Goal: Task Accomplishment & Management: Complete application form

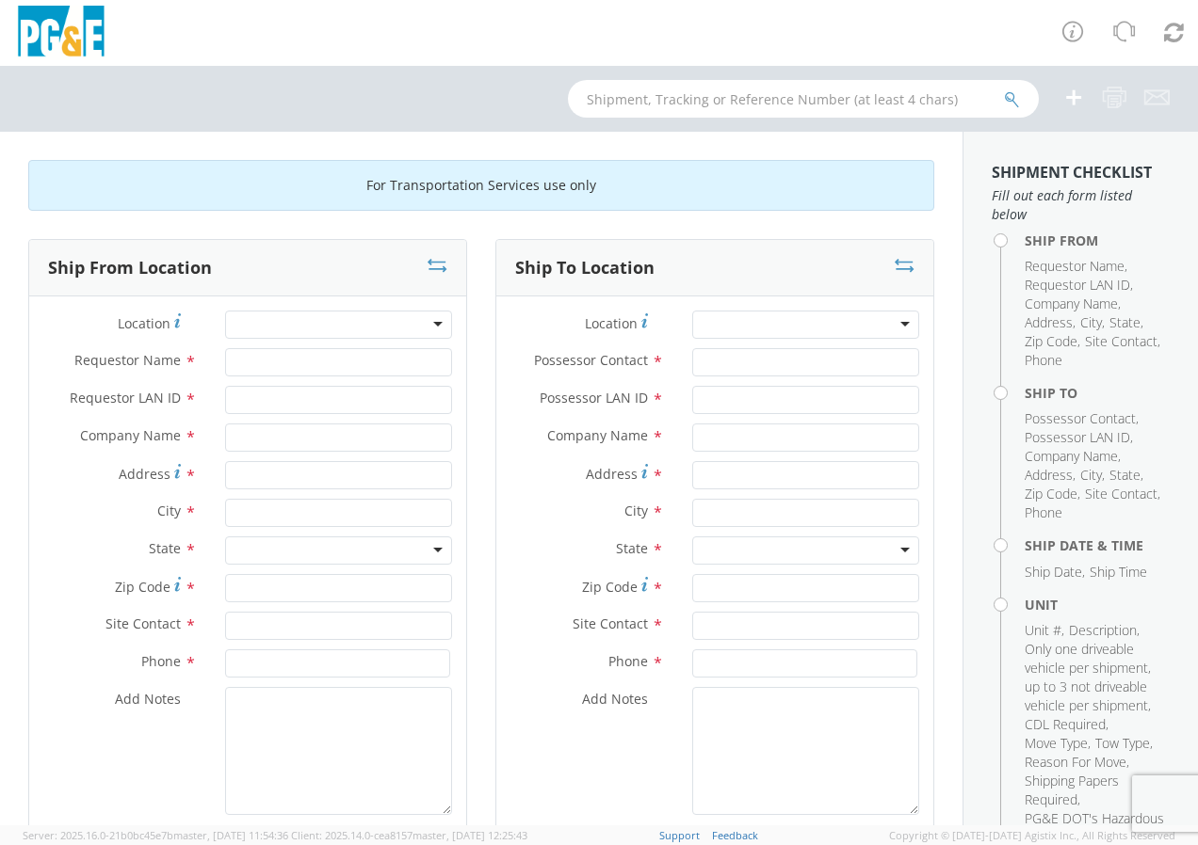
click at [414, 313] on div at bounding box center [338, 325] width 227 height 28
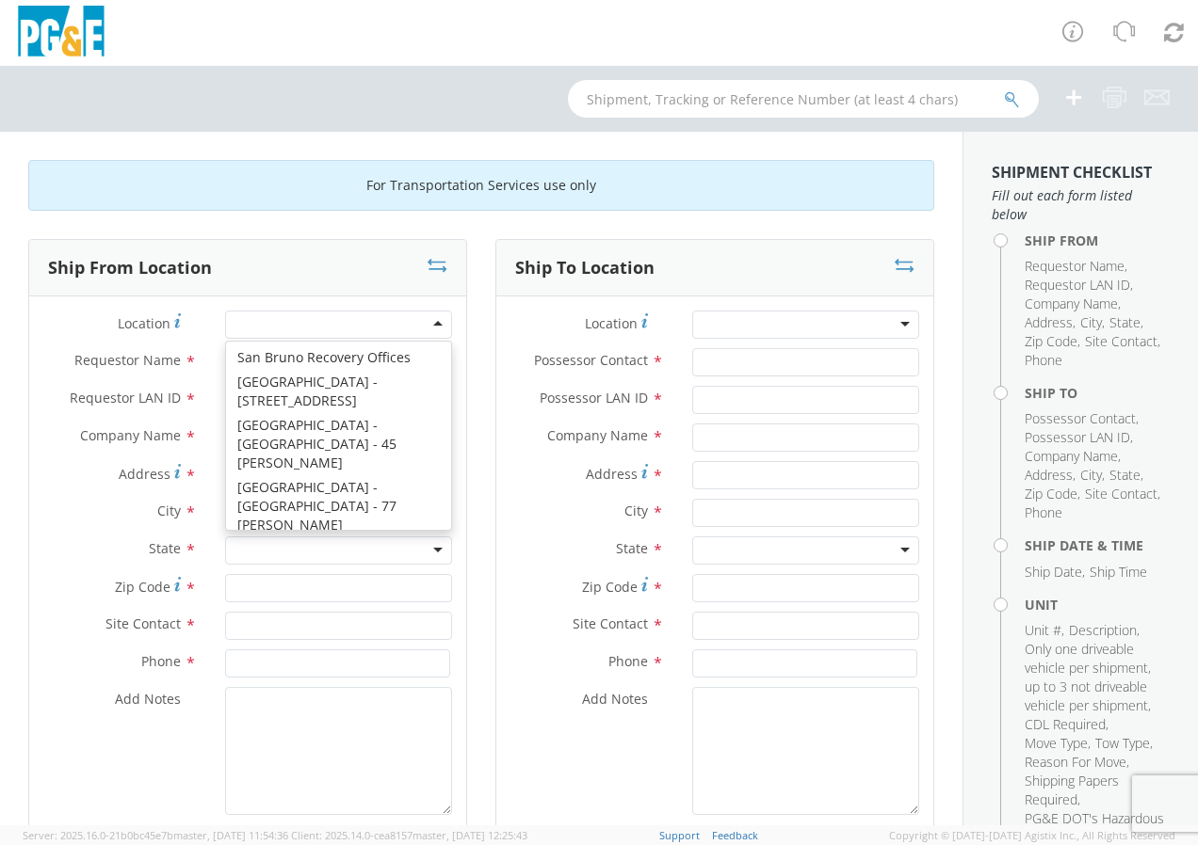
scroll to position [10847, 0]
type input "PG&E"
type input "[STREET_ADDRESS]"
type input "[GEOGRAPHIC_DATA]"
type input "94110"
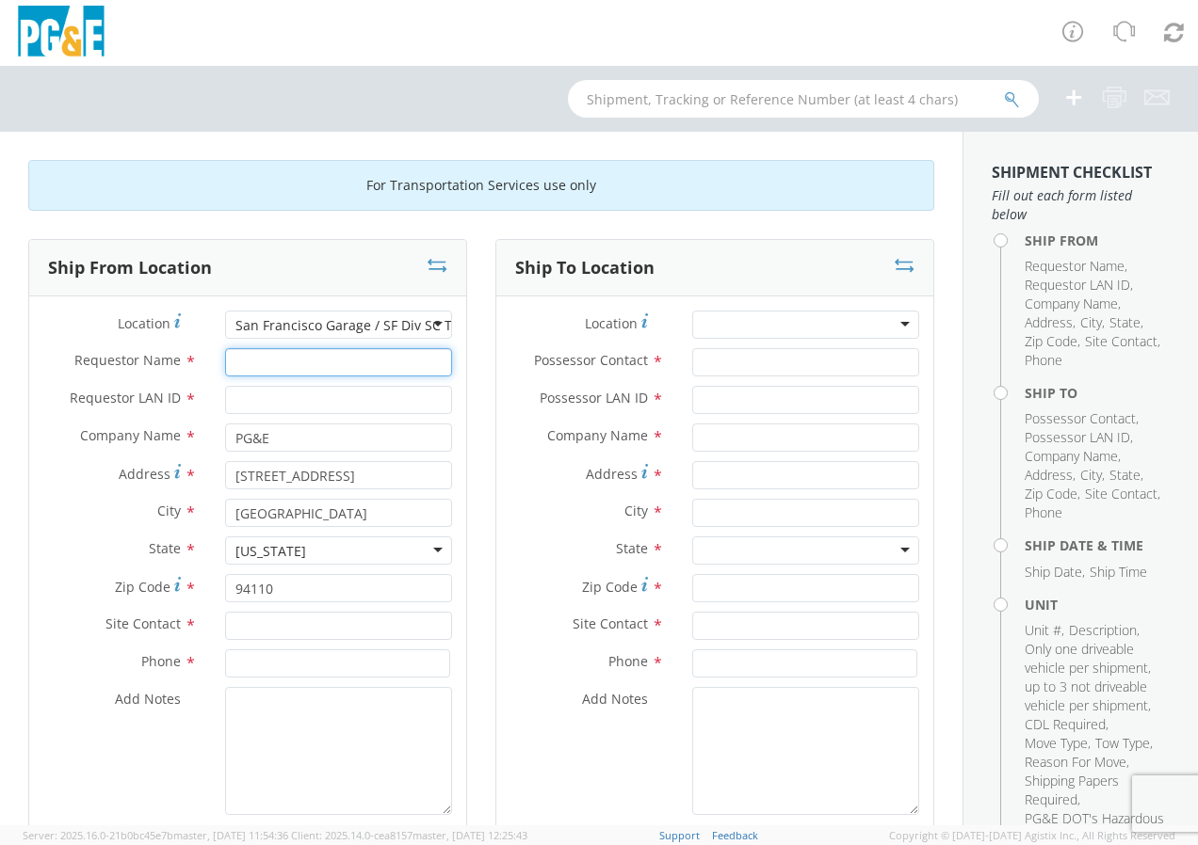
click at [290, 367] on input "Requestor Name *" at bounding box center [338, 362] width 227 height 28
type input "[PERSON_NAME]"
type input "J22G"
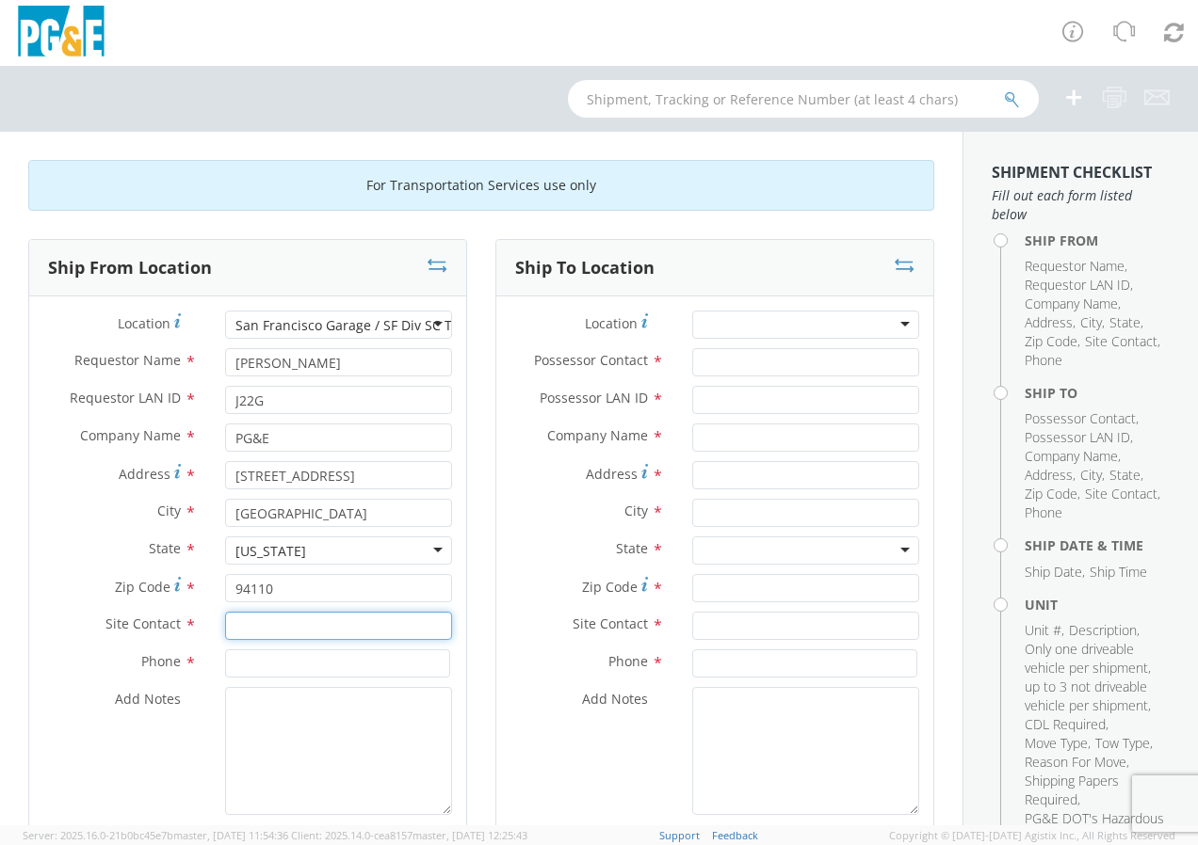
click at [249, 629] on input "text" at bounding box center [338, 626] width 227 height 28
click at [262, 666] on div "searching..." at bounding box center [338, 662] width 225 height 28
type input "[PERSON_NAME] or [PERSON_NAME]"
click at [272, 663] on input at bounding box center [337, 664] width 225 height 28
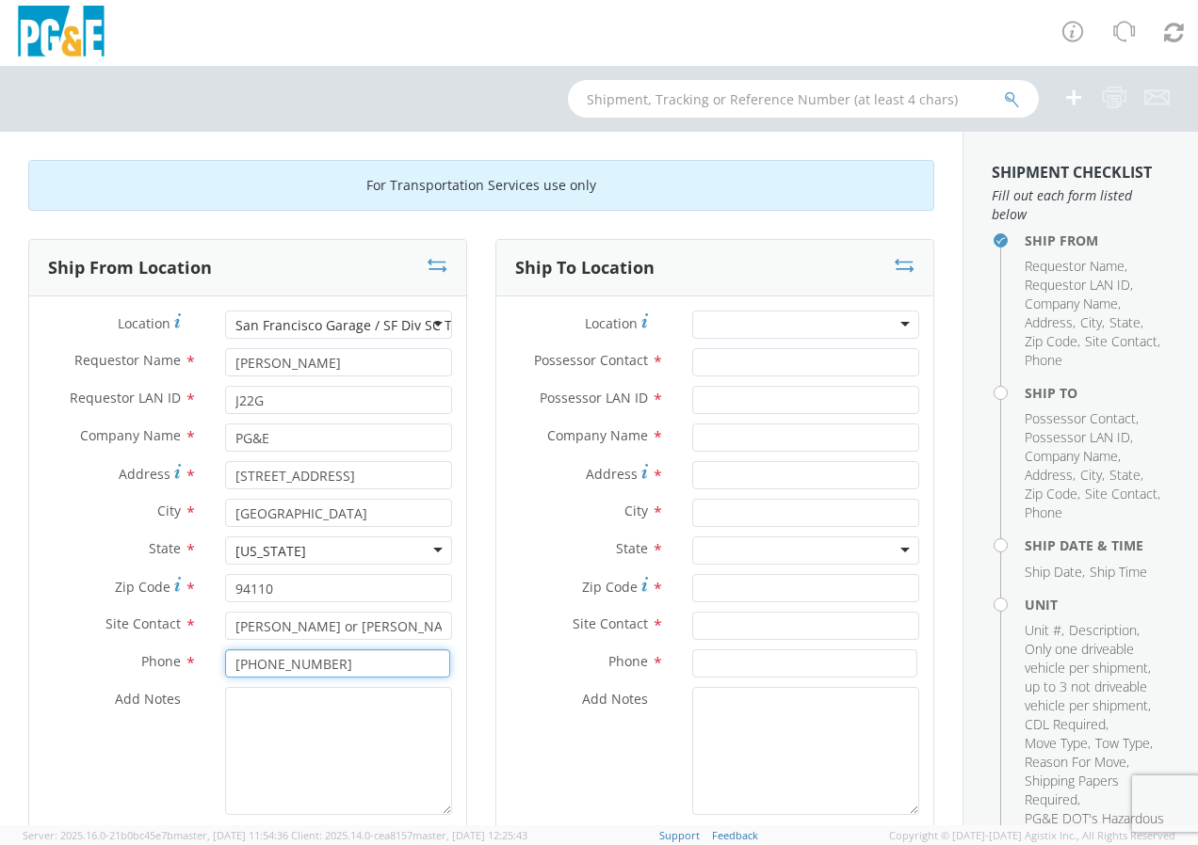
type input "[PHONE_NUMBER]"
click at [892, 323] on div at bounding box center [805, 325] width 227 height 28
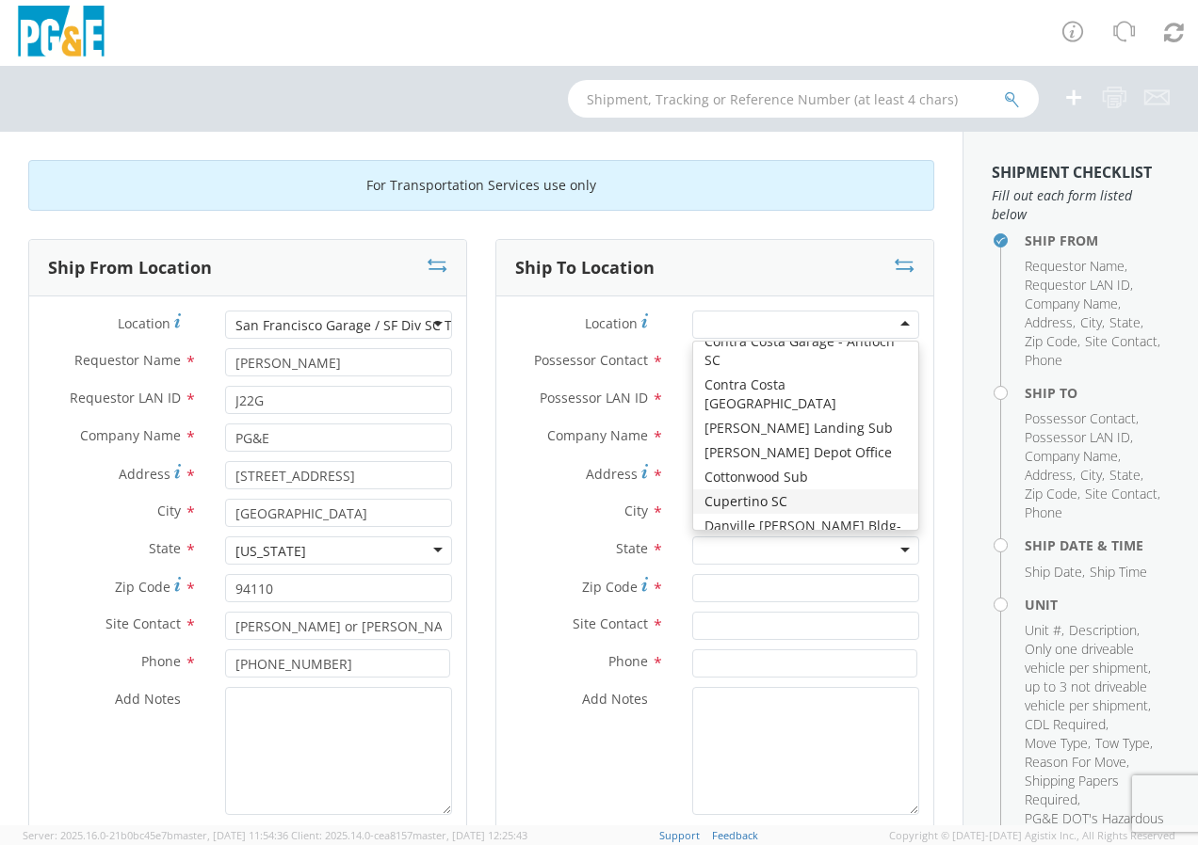
scroll to position [2296, 0]
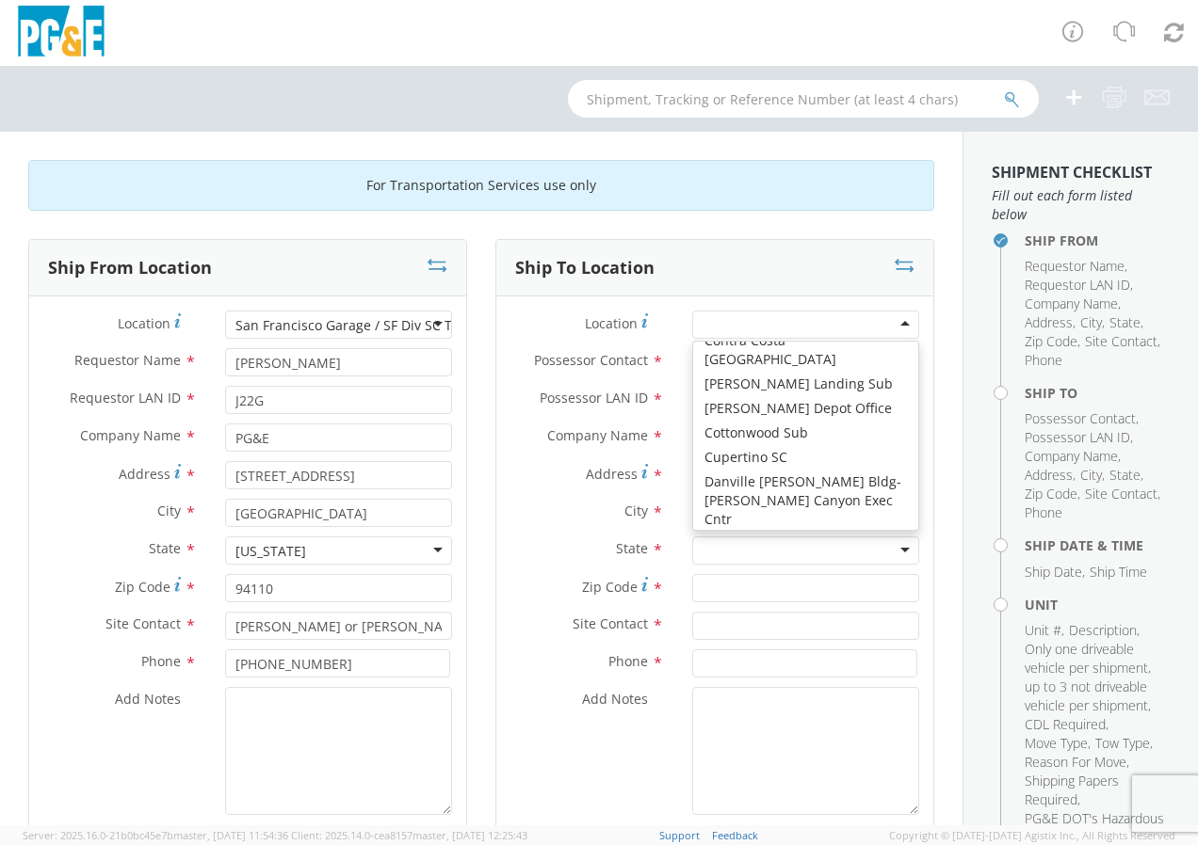
type input "PG&E"
type input "[STREET_ADDRESS]"
type input "[PERSON_NAME]"
type input "95616"
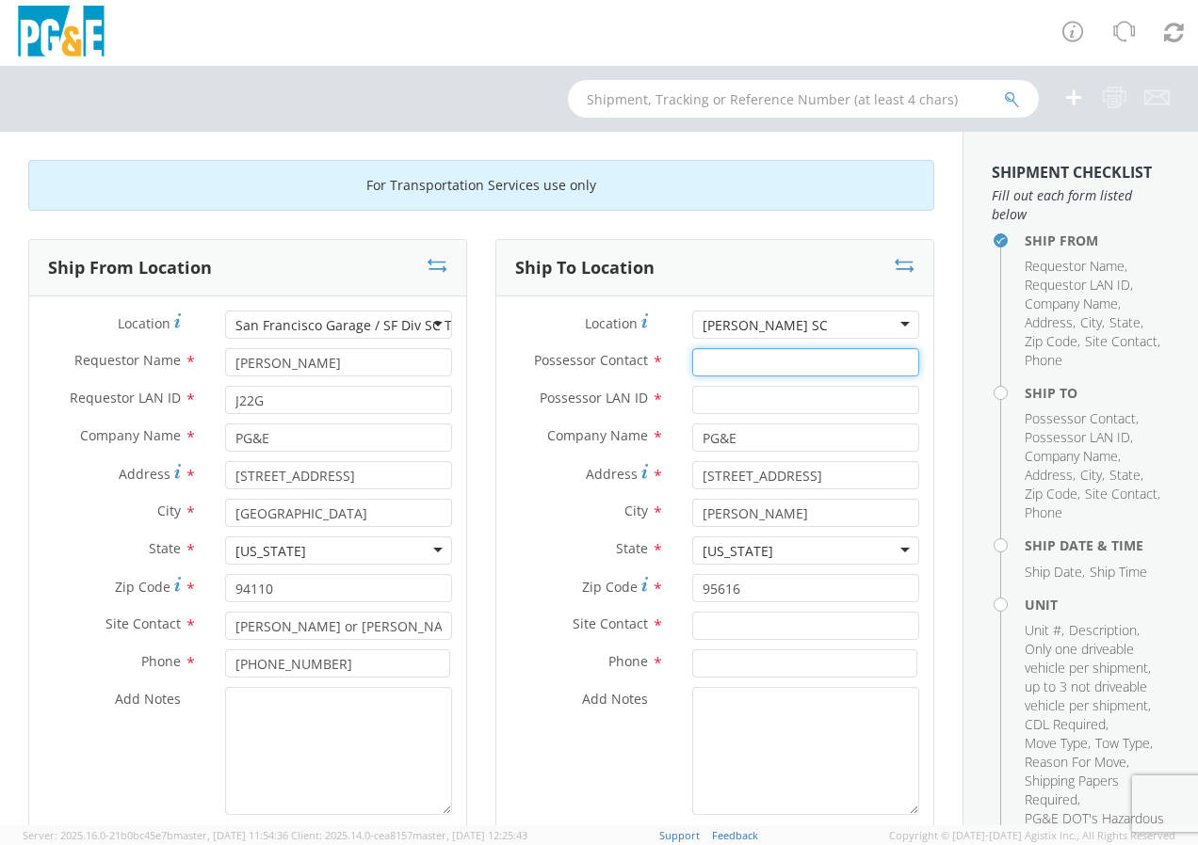
click at [715, 356] on input "Possessor Contact *" at bounding box center [805, 362] width 227 height 28
type input "[PERSON_NAME]"
click at [721, 404] on input "Possessor LAN ID *" at bounding box center [805, 400] width 227 height 28
type input "G1MN"
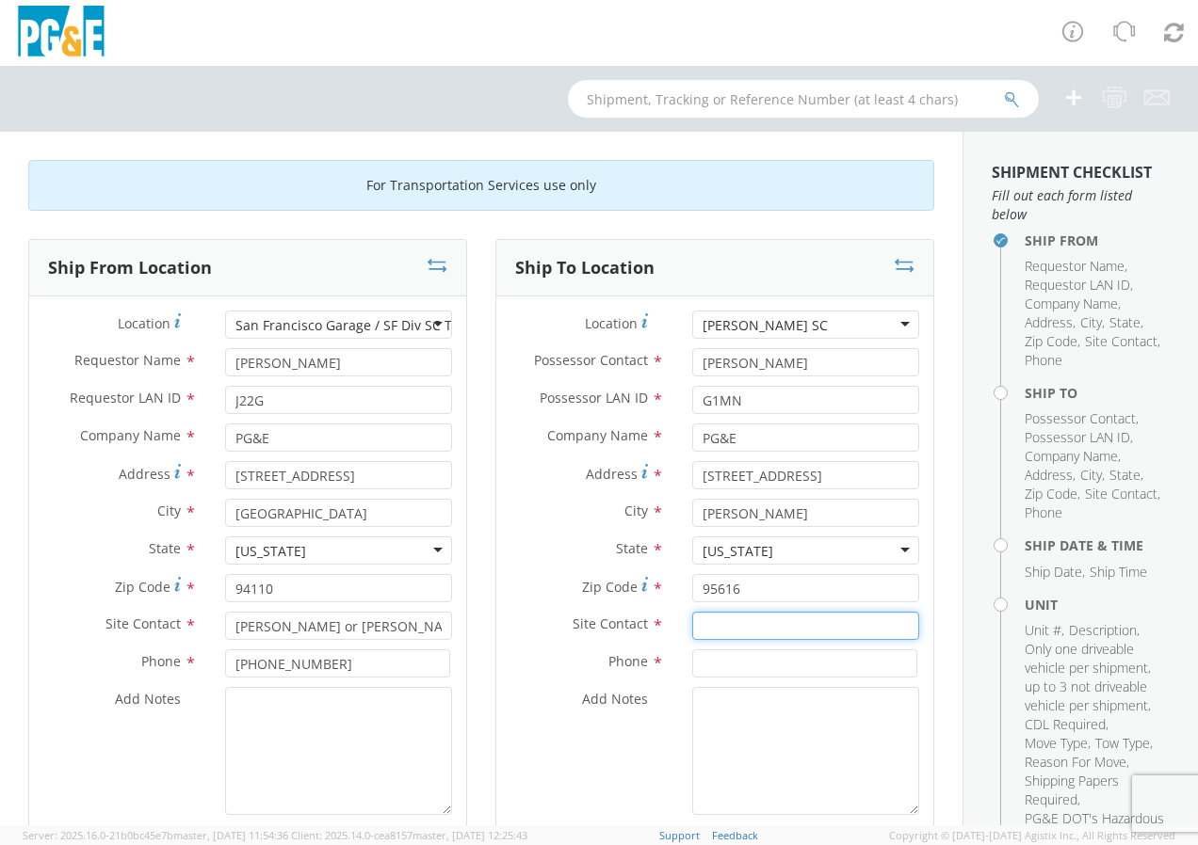
click at [703, 618] on input "text" at bounding box center [805, 626] width 227 height 28
type input "[PERSON_NAME]"
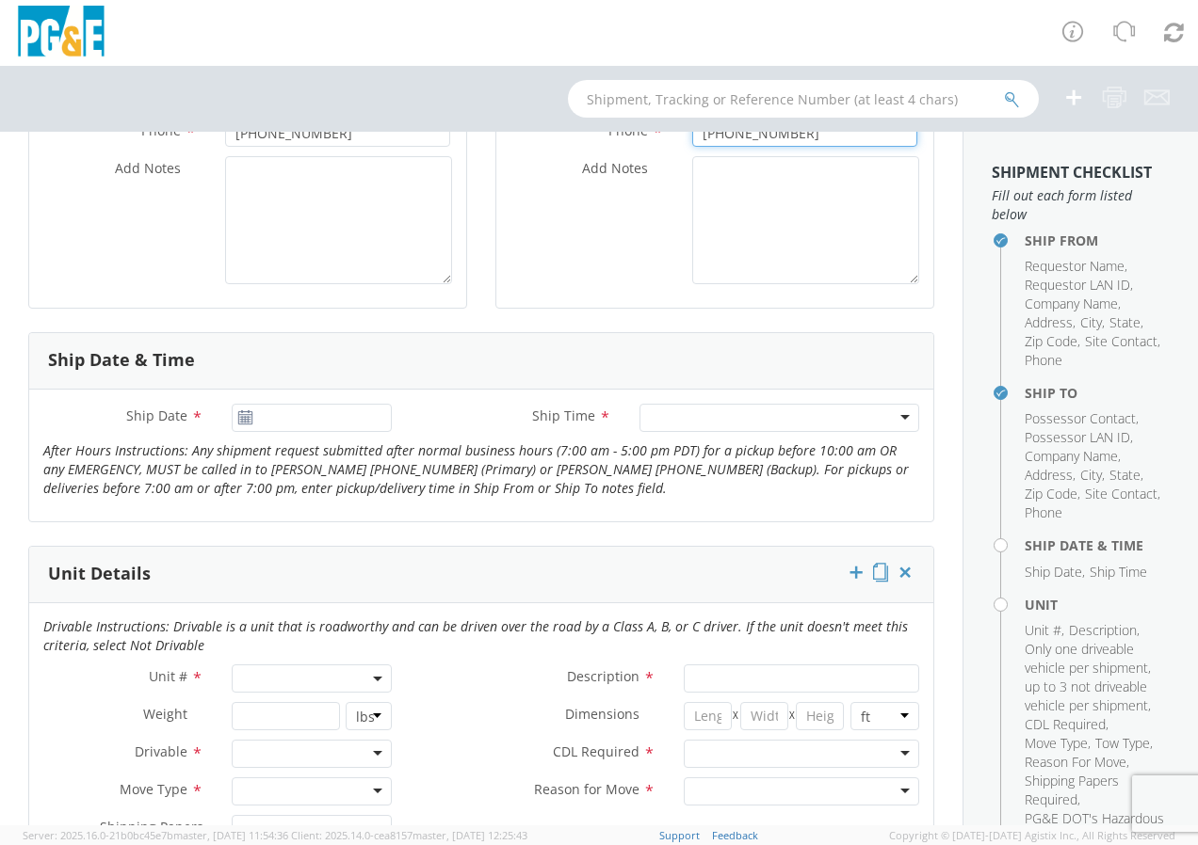
scroll to position [565, 0]
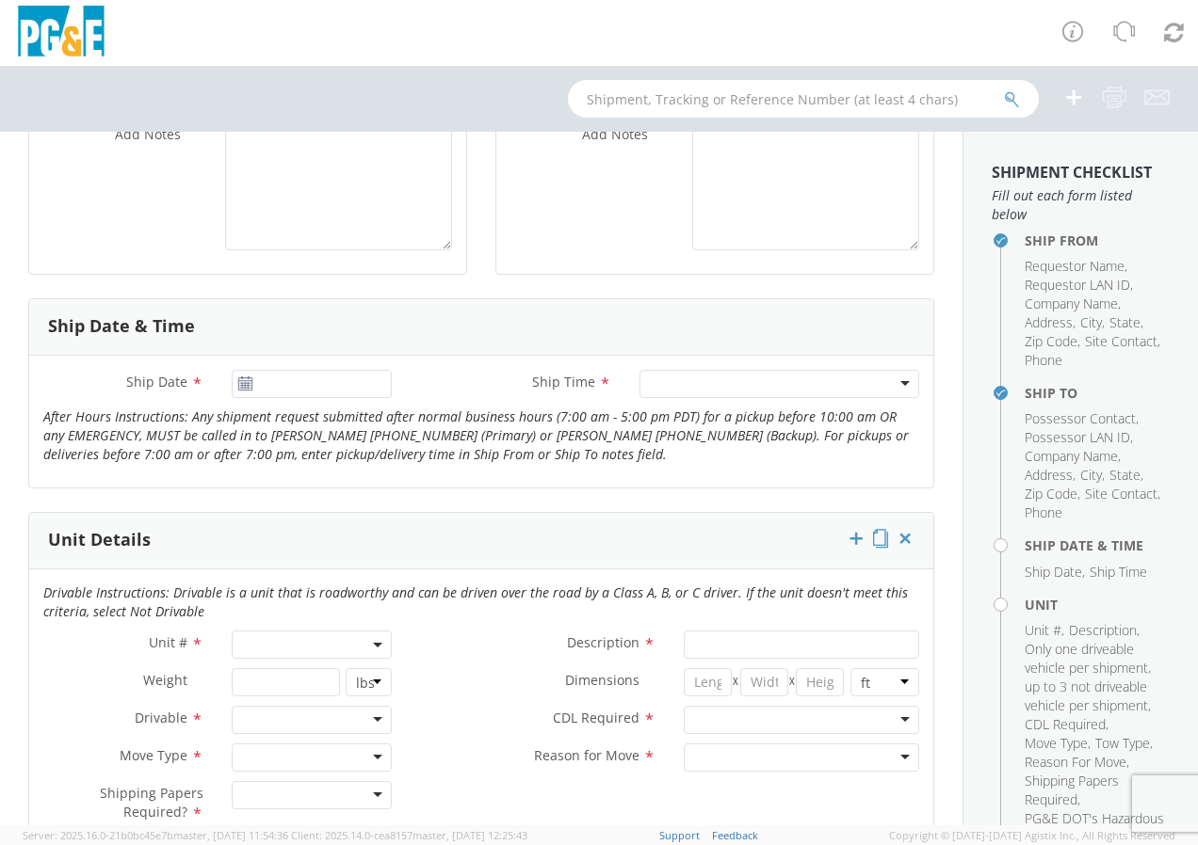
type input "[PHONE_NUMBER]"
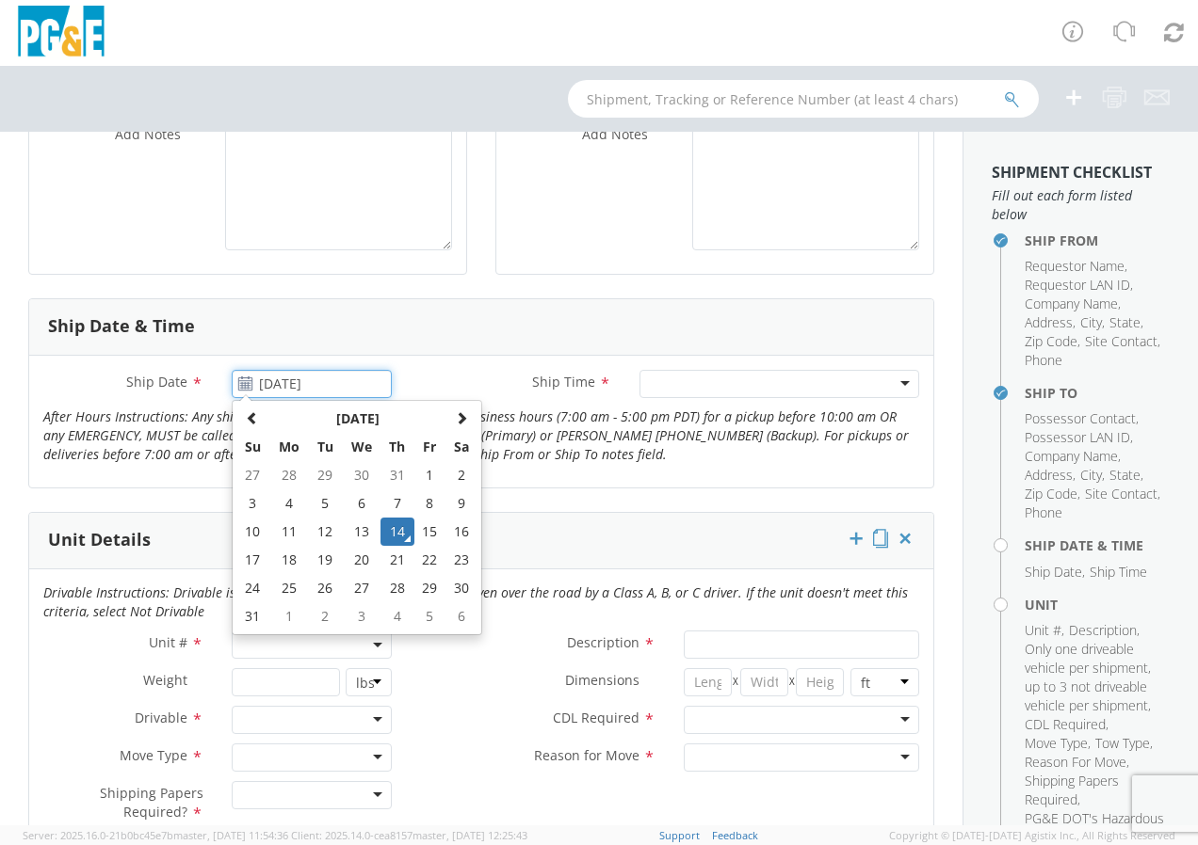
click at [290, 386] on input "[DATE]" at bounding box center [312, 384] width 160 height 28
click at [279, 559] on td "18" at bounding box center [289, 560] width 40 height 28
type input "[DATE]"
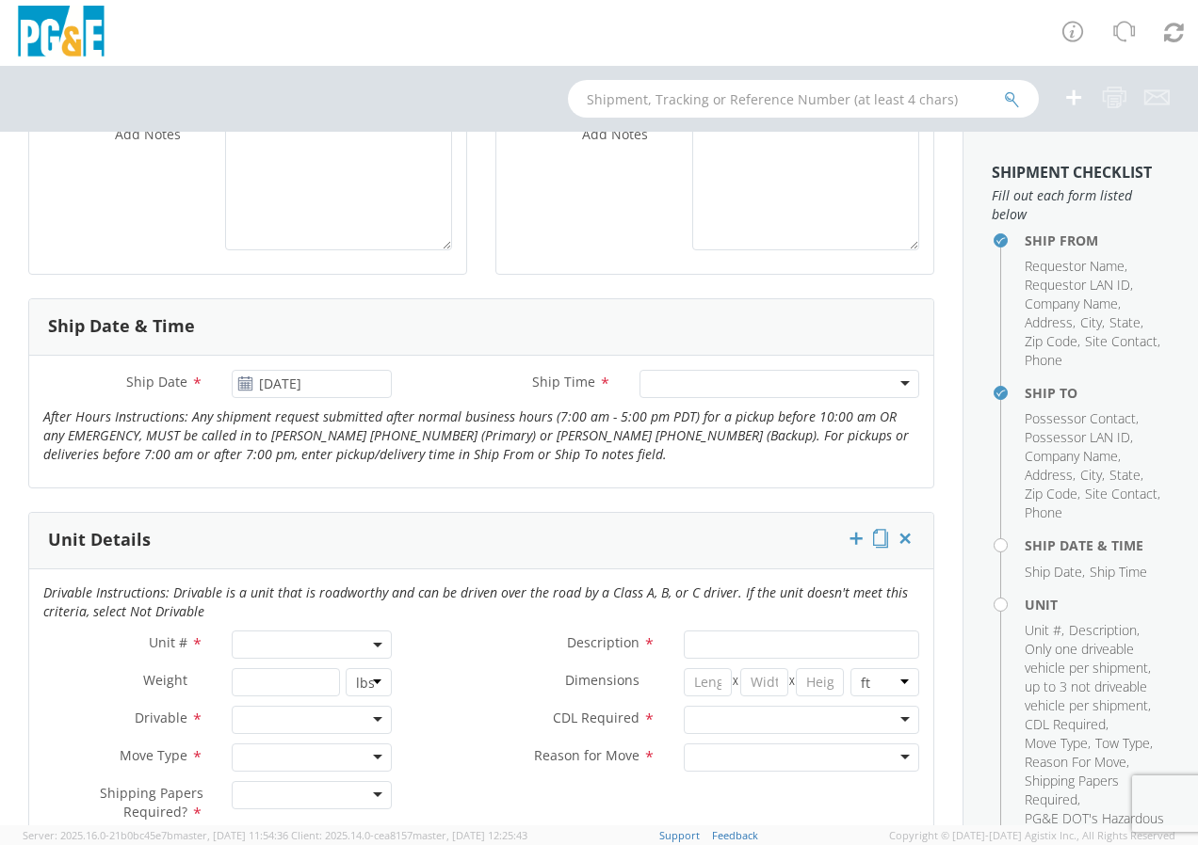
click at [697, 375] on div at bounding box center [779, 384] width 280 height 28
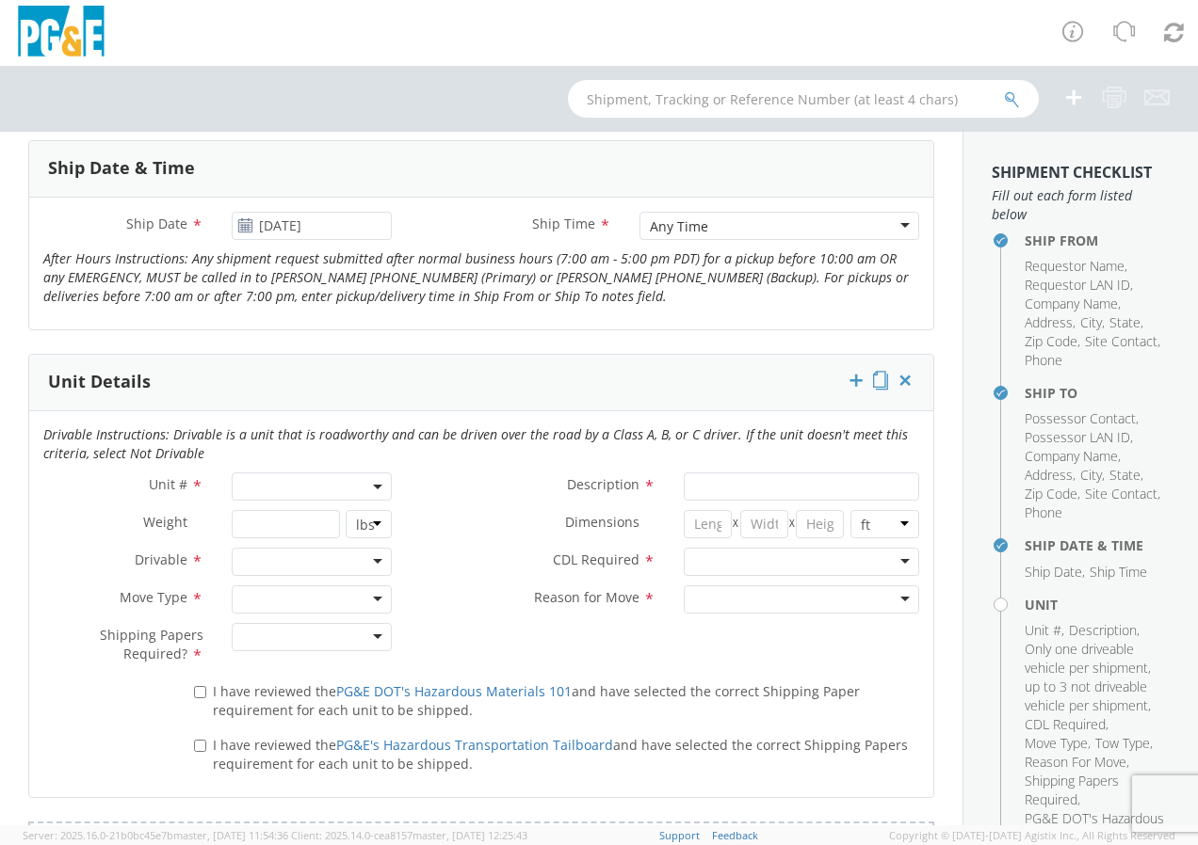
scroll to position [753, 0]
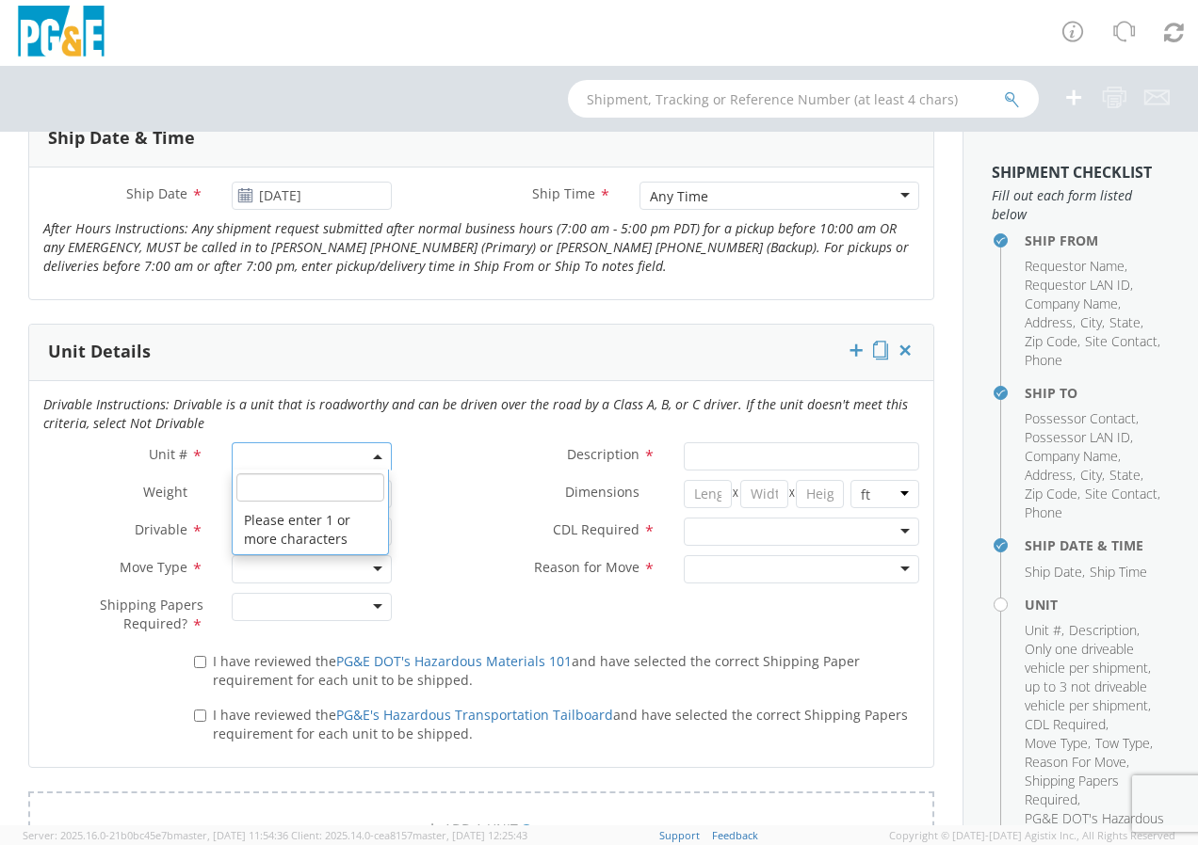
click at [373, 456] on b at bounding box center [377, 457] width 9 height 5
click at [320, 493] on input "search" at bounding box center [310, 488] width 148 height 28
type input "B26348"
type input "TRUCK; AERIAL.LIFT: 16'' - 39' 4X2"
type input "40000"
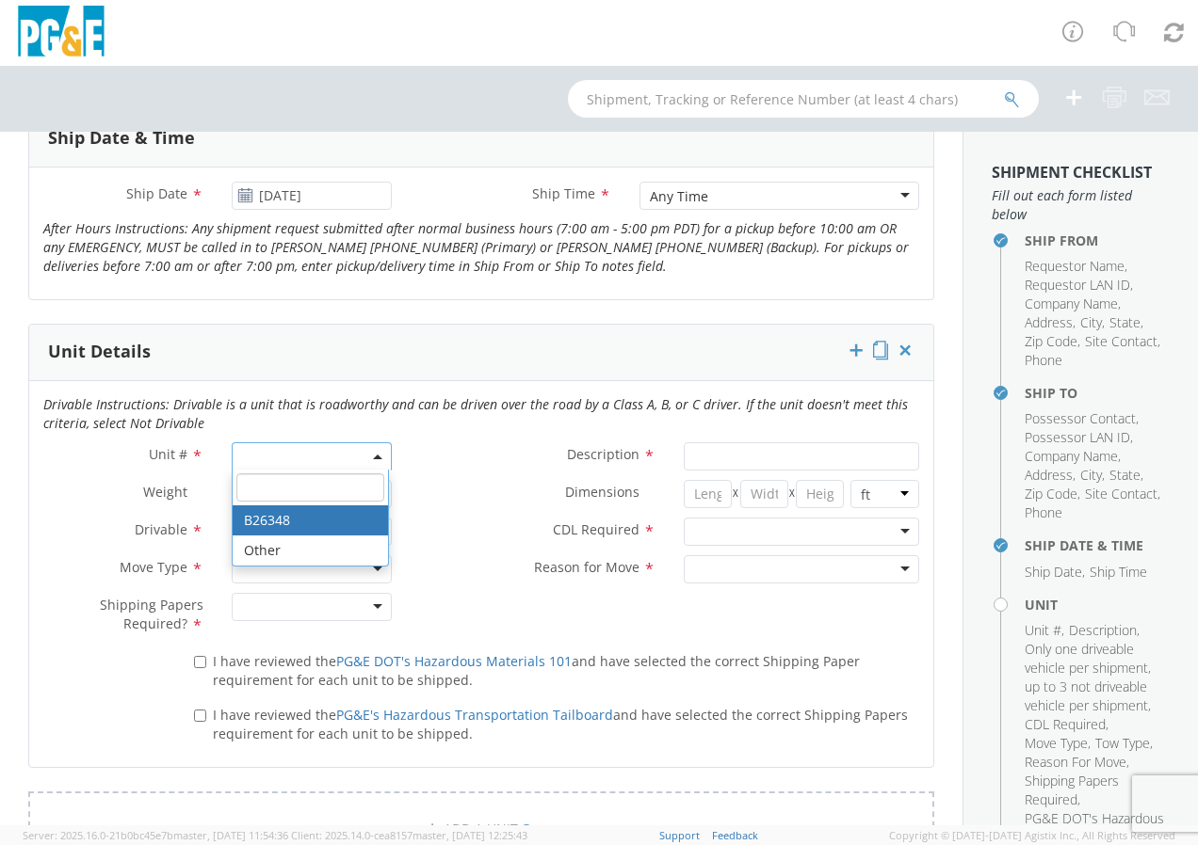
select select "B26348"
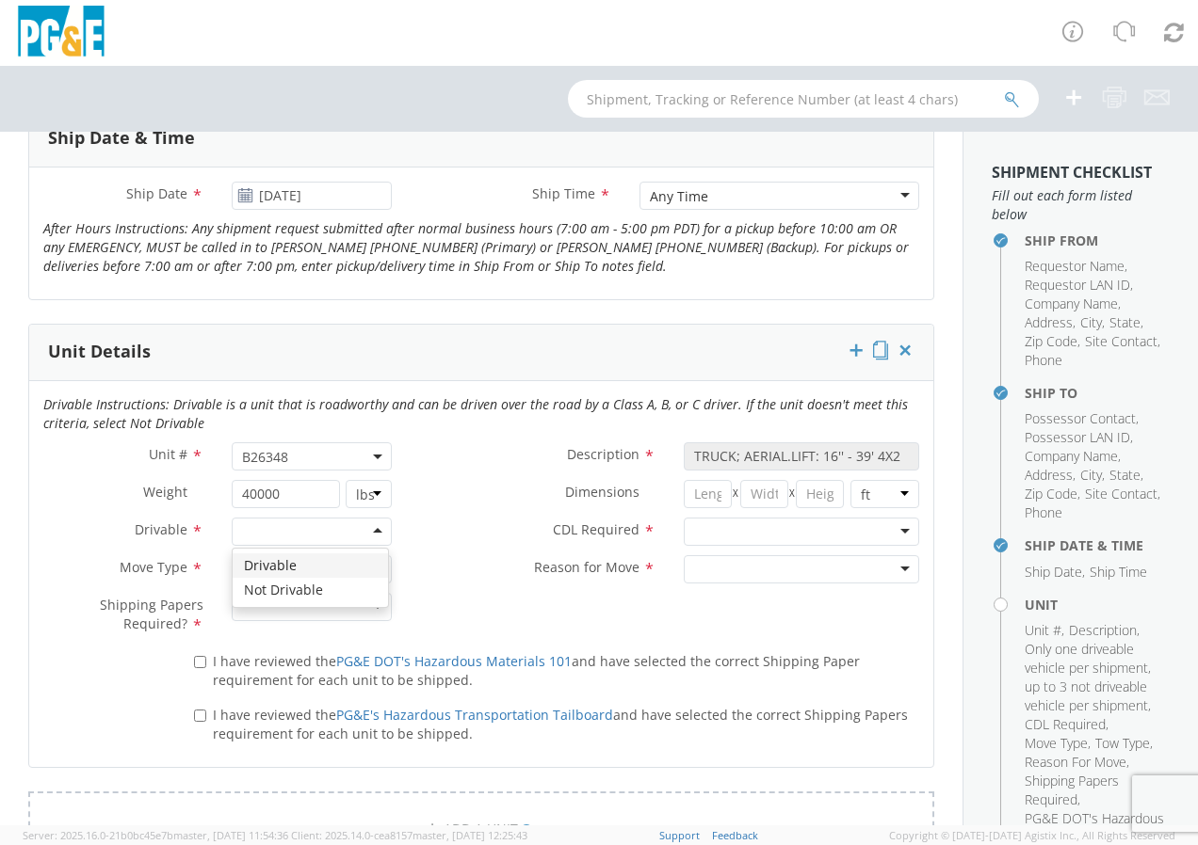
click at [371, 523] on div at bounding box center [312, 532] width 160 height 28
click at [367, 571] on div at bounding box center [312, 569] width 160 height 28
click at [378, 604] on div at bounding box center [312, 607] width 160 height 28
click at [198, 657] on input "I have reviewed the PG&E DOT's Hazardous Materials 101 and have selected the co…" at bounding box center [200, 662] width 12 height 12
checkbox input "true"
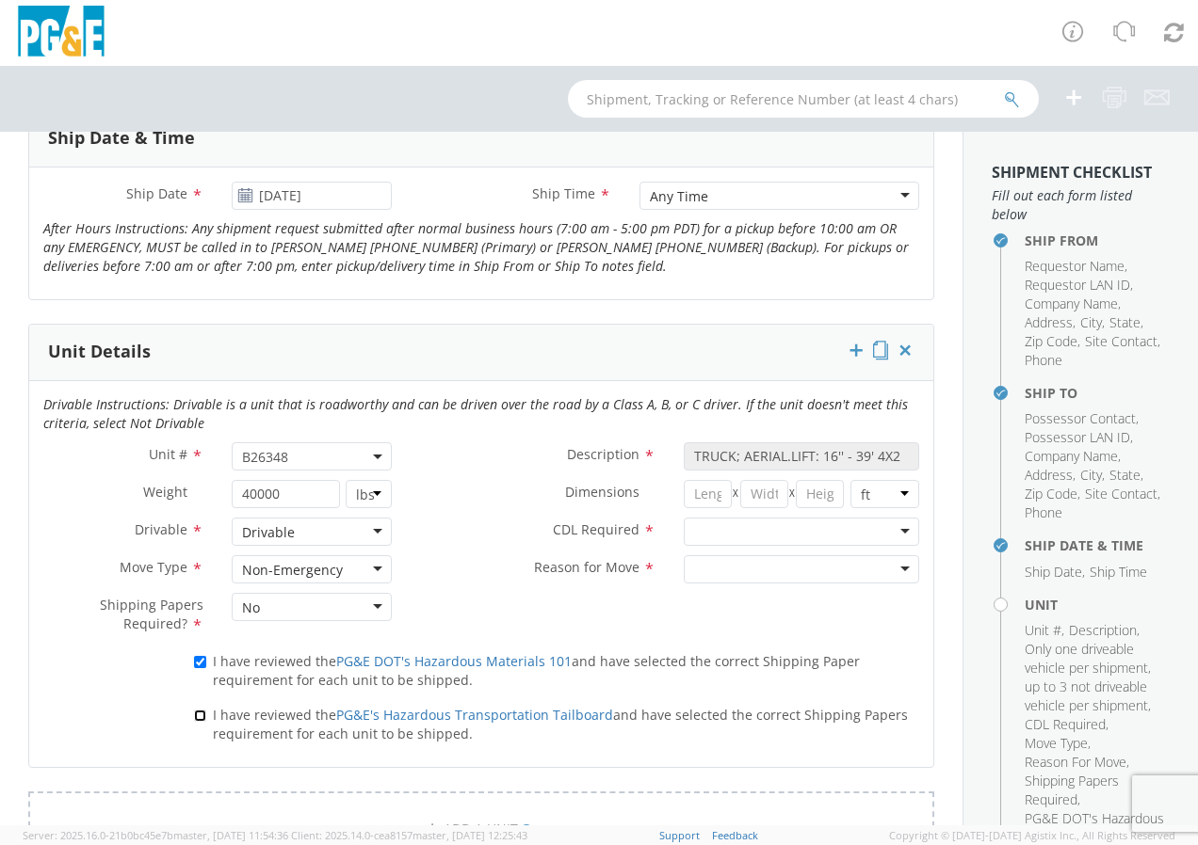
click at [194, 720] on input "I have reviewed the PG&E's Hazardous Transportation Tailboard and have selected…" at bounding box center [200, 716] width 12 height 12
checkbox input "true"
click at [890, 530] on div at bounding box center [800, 532] width 235 height 28
click at [894, 562] on div at bounding box center [800, 569] width 235 height 28
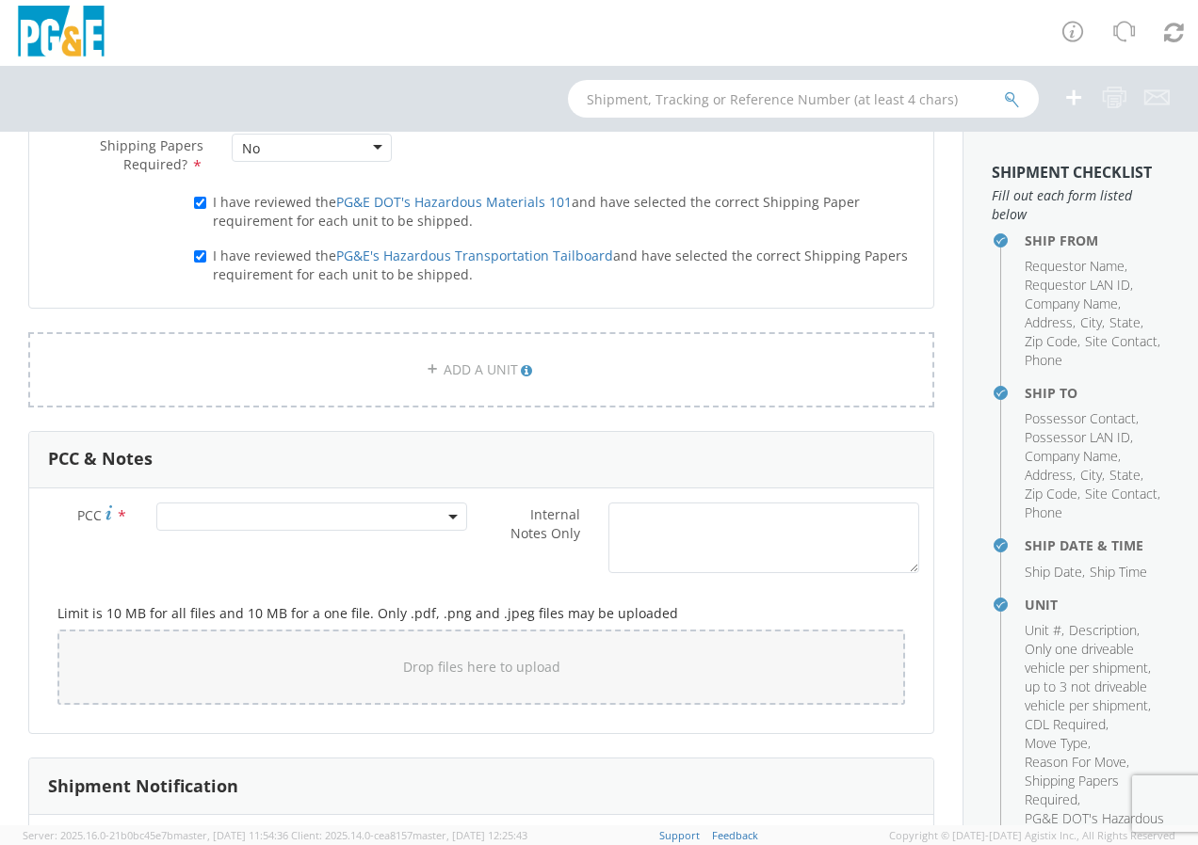
scroll to position [1224, 0]
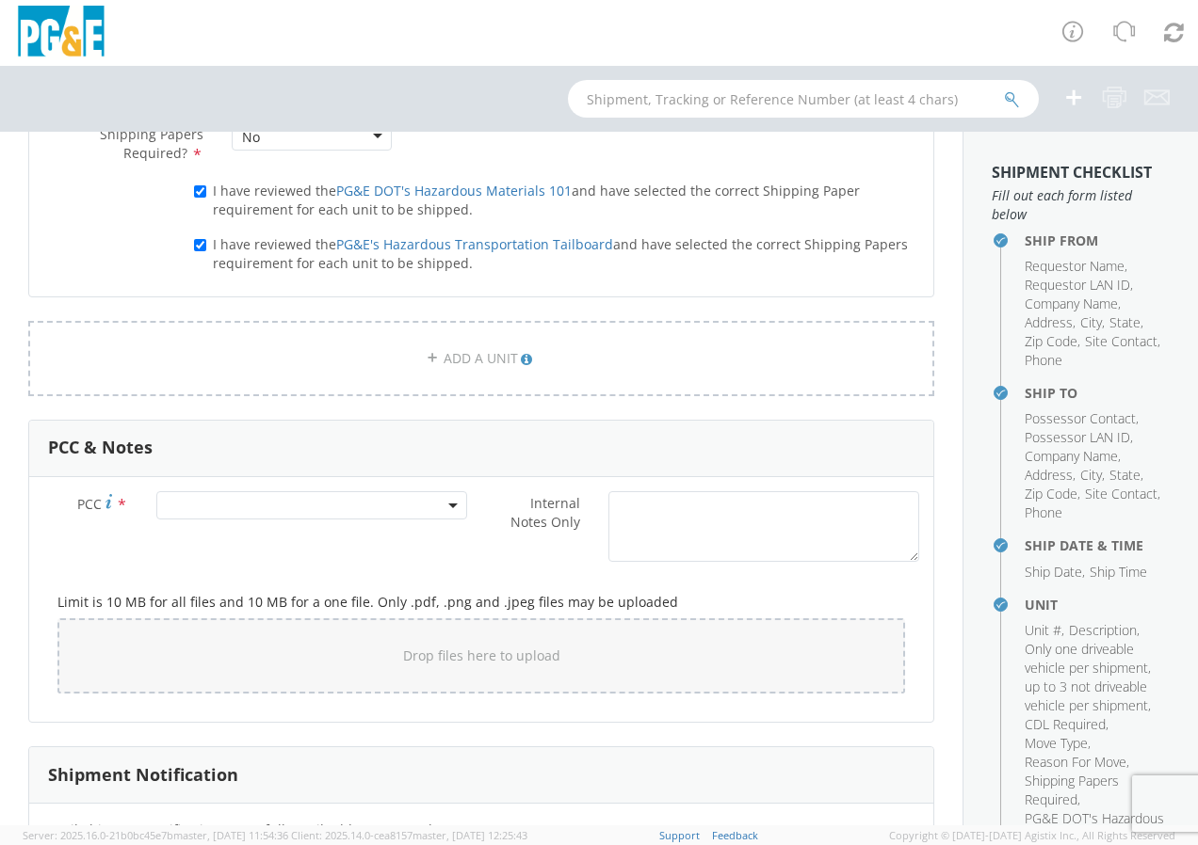
click at [344, 499] on span at bounding box center [311, 505] width 311 height 28
click at [326, 530] on input "number" at bounding box center [309, 536] width 296 height 28
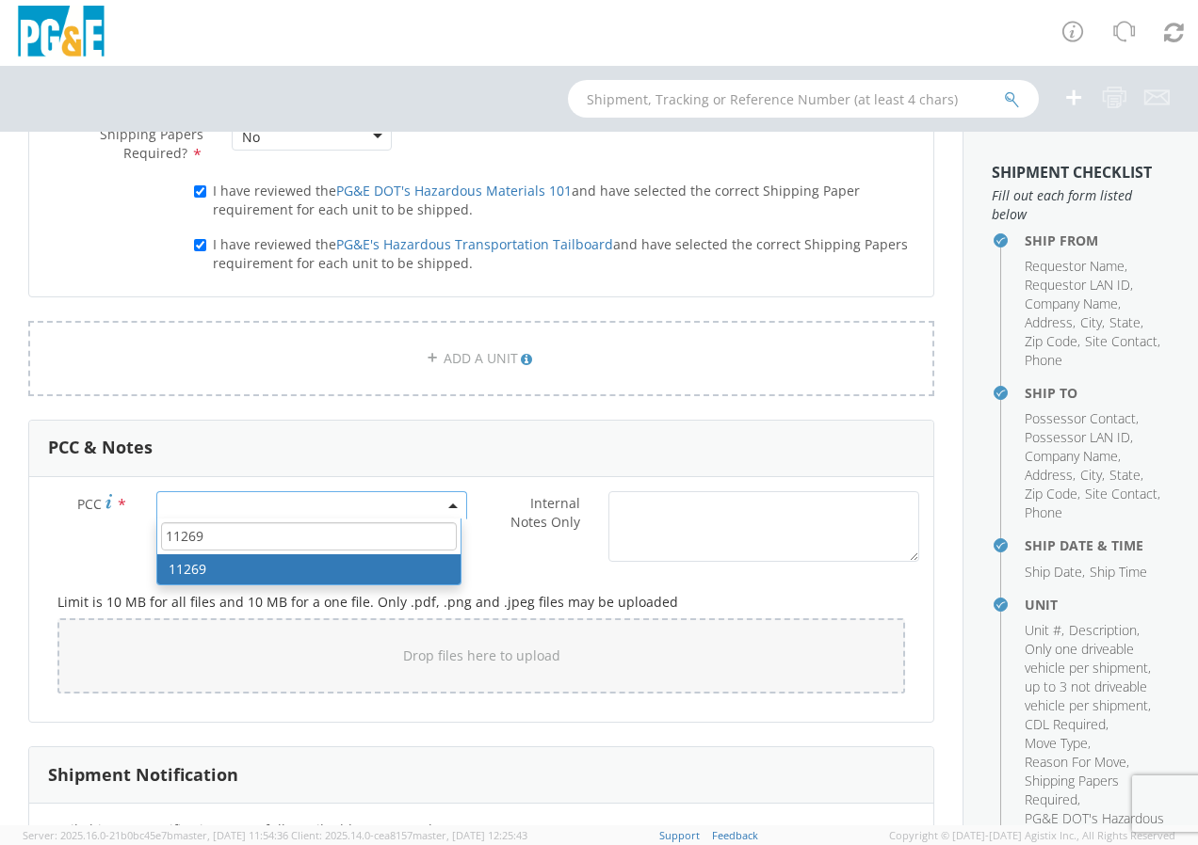
type input "11269"
select select "11269"
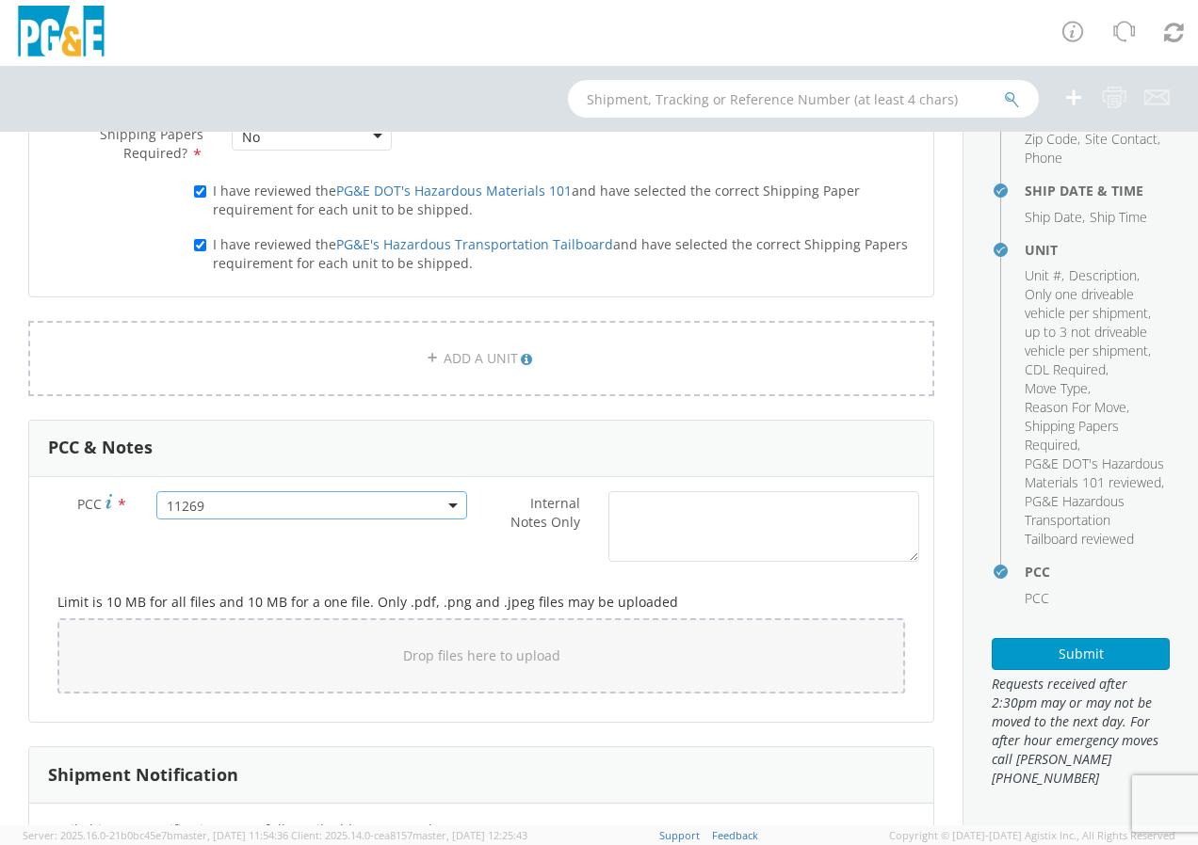
scroll to position [393, 0]
click at [1065, 656] on button "Submit" at bounding box center [1080, 654] width 178 height 32
